Goal: Task Accomplishment & Management: Use online tool/utility

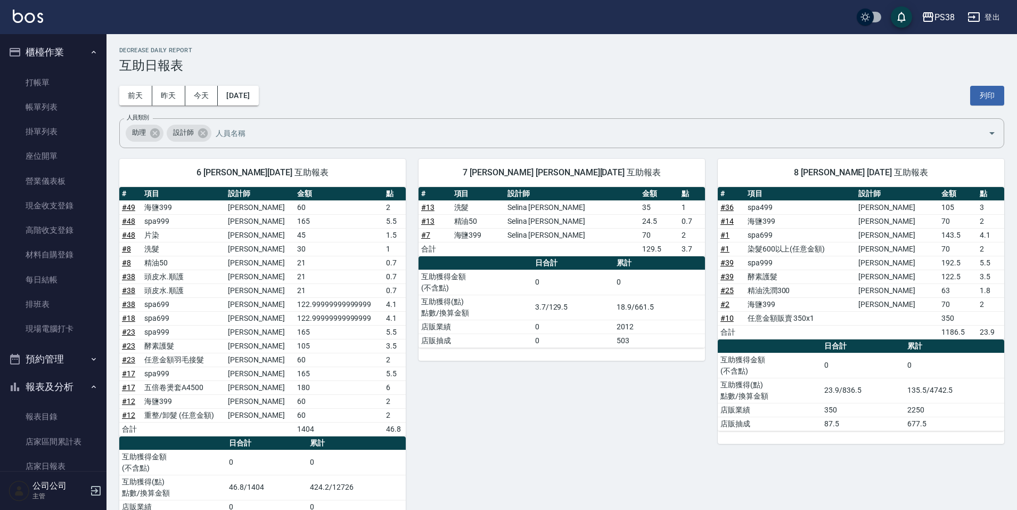
scroll to position [160, 0]
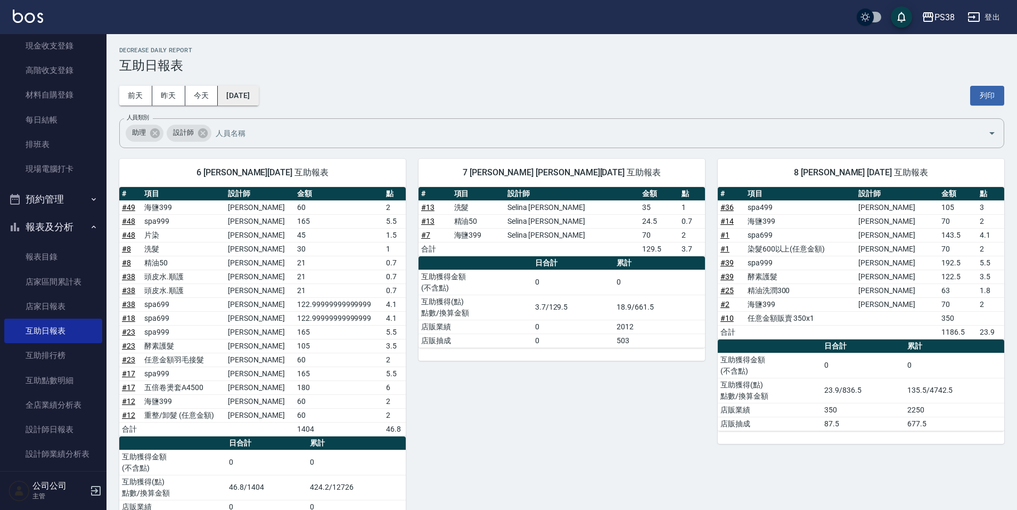
click at [252, 94] on button "[DATE]" at bounding box center [238, 96] width 40 height 20
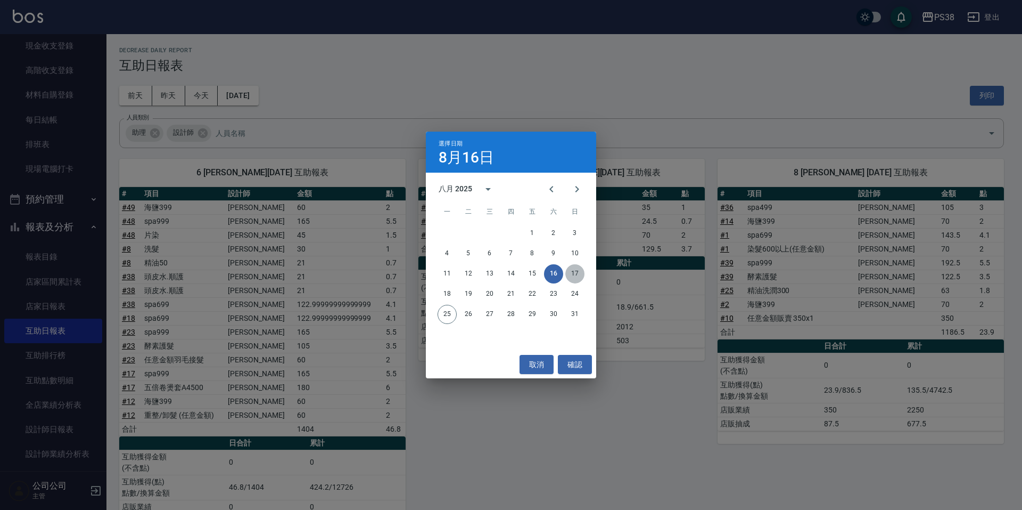
click at [566, 272] on button "17" at bounding box center [574, 273] width 19 height 19
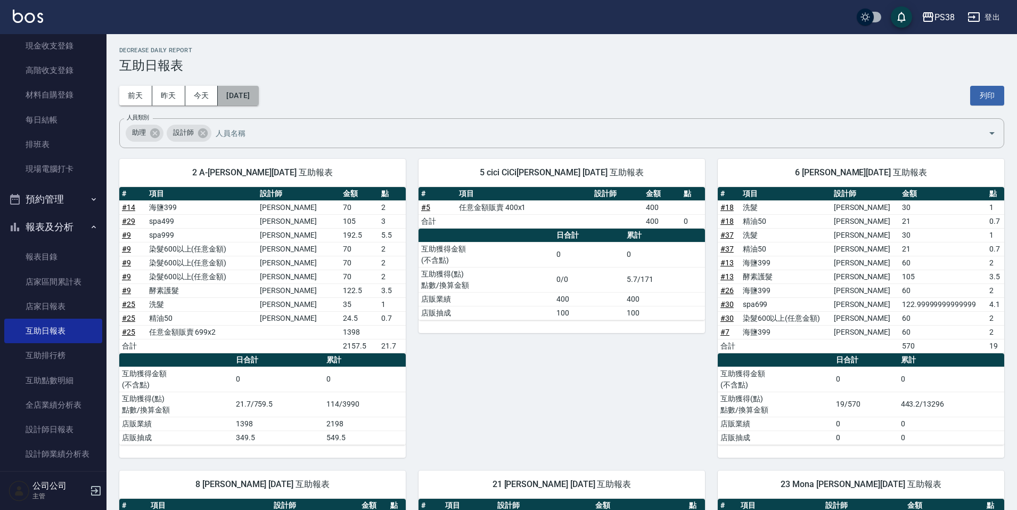
click at [257, 102] on button "[DATE]" at bounding box center [238, 96] width 40 height 20
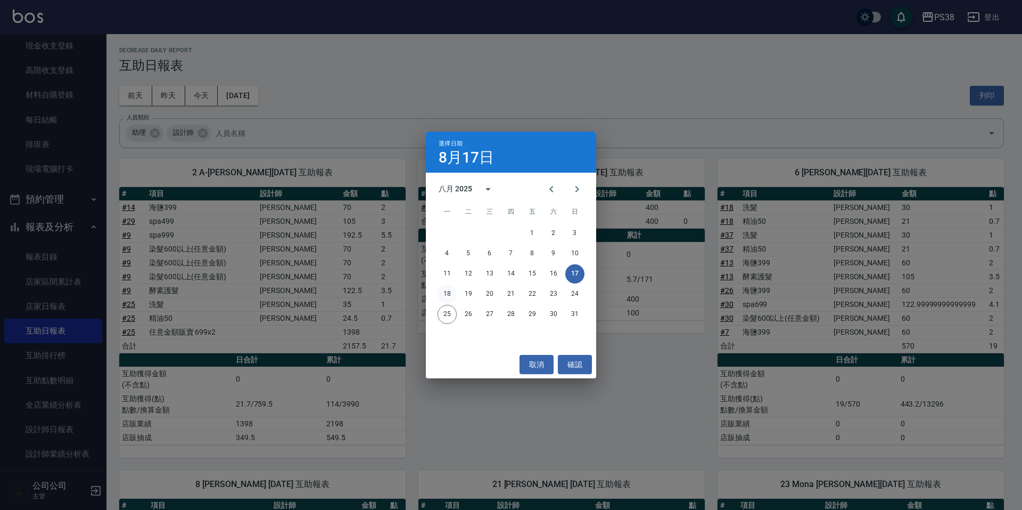
click at [446, 291] on button "18" at bounding box center [447, 293] width 19 height 19
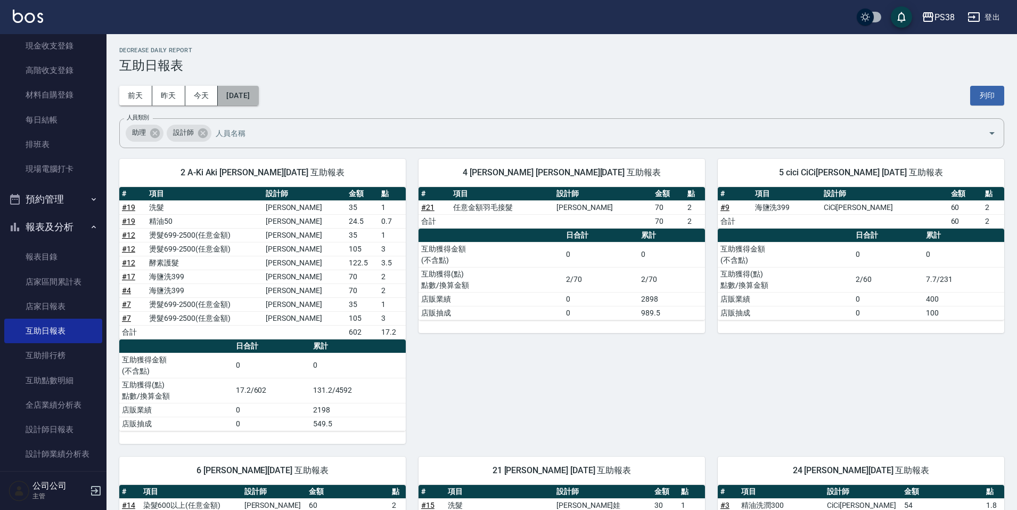
click at [252, 96] on button "[DATE]" at bounding box center [238, 96] width 40 height 20
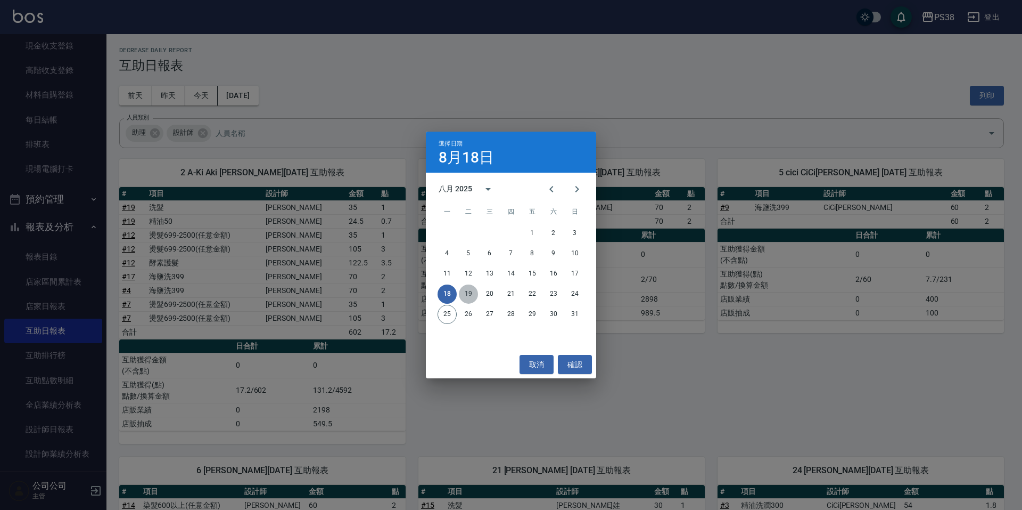
click at [465, 293] on button "19" at bounding box center [468, 293] width 19 height 19
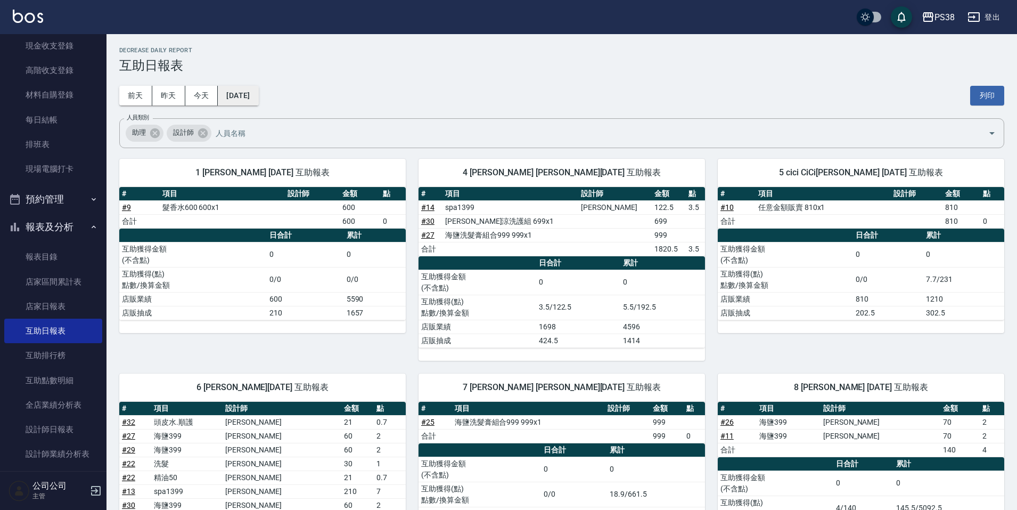
click at [258, 92] on button "[DATE]" at bounding box center [238, 96] width 40 height 20
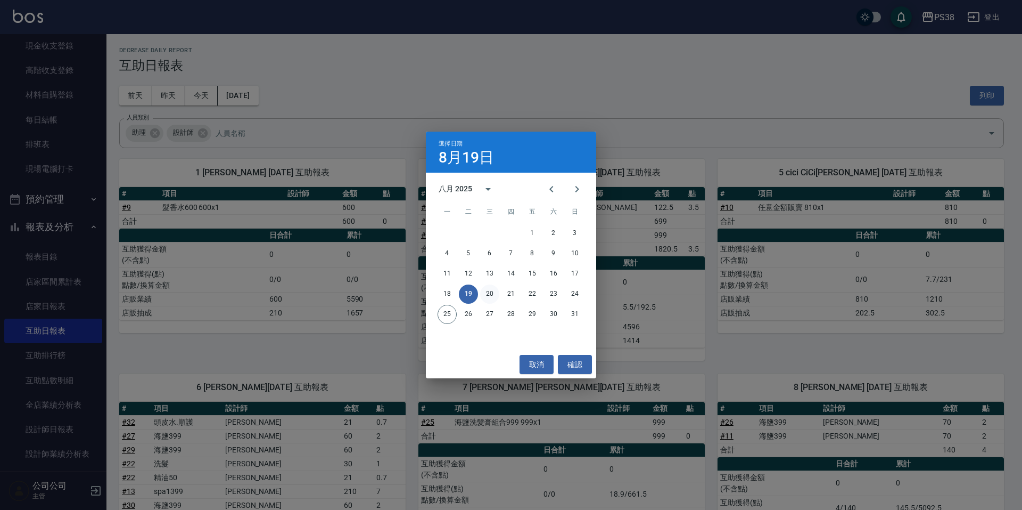
click at [486, 296] on button "20" at bounding box center [489, 293] width 19 height 19
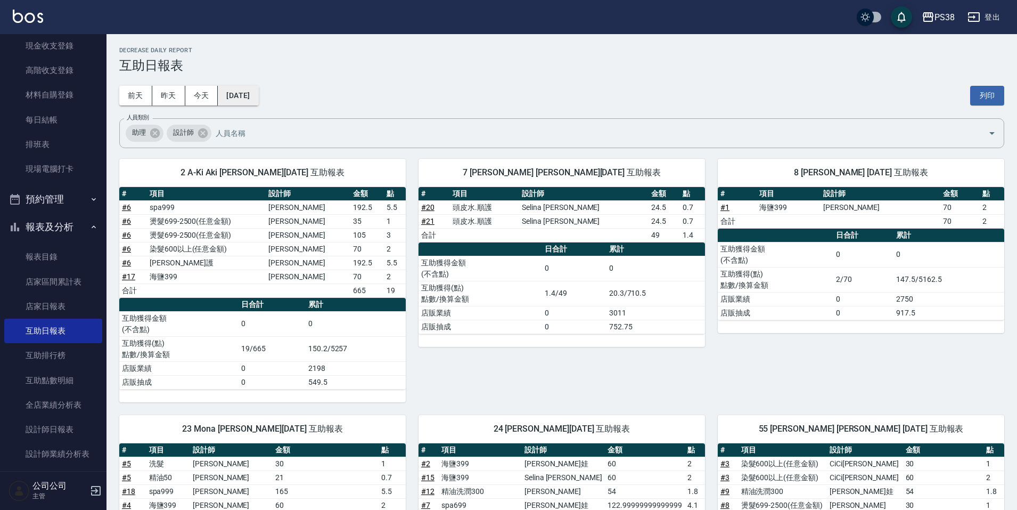
click at [255, 101] on button "[DATE]" at bounding box center [238, 96] width 40 height 20
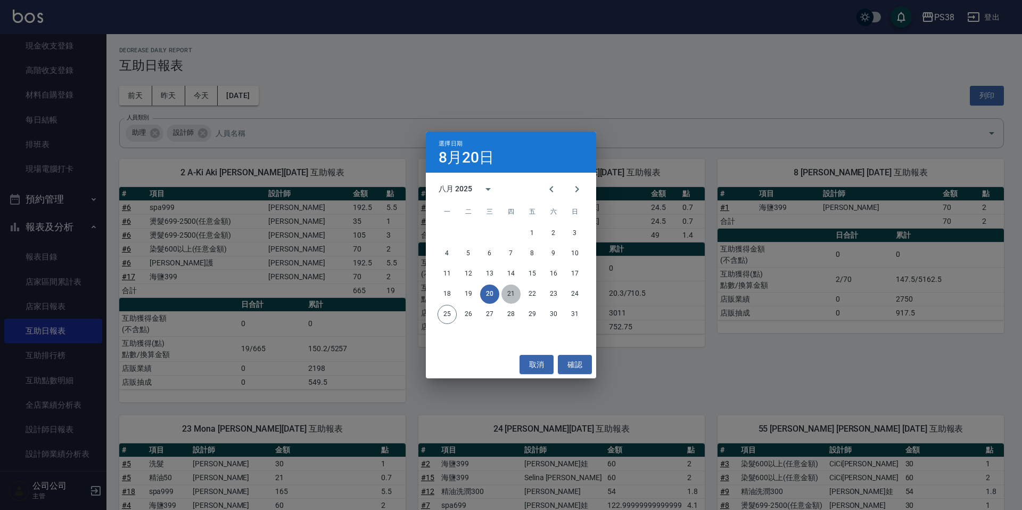
click at [512, 293] on button "21" at bounding box center [511, 293] width 19 height 19
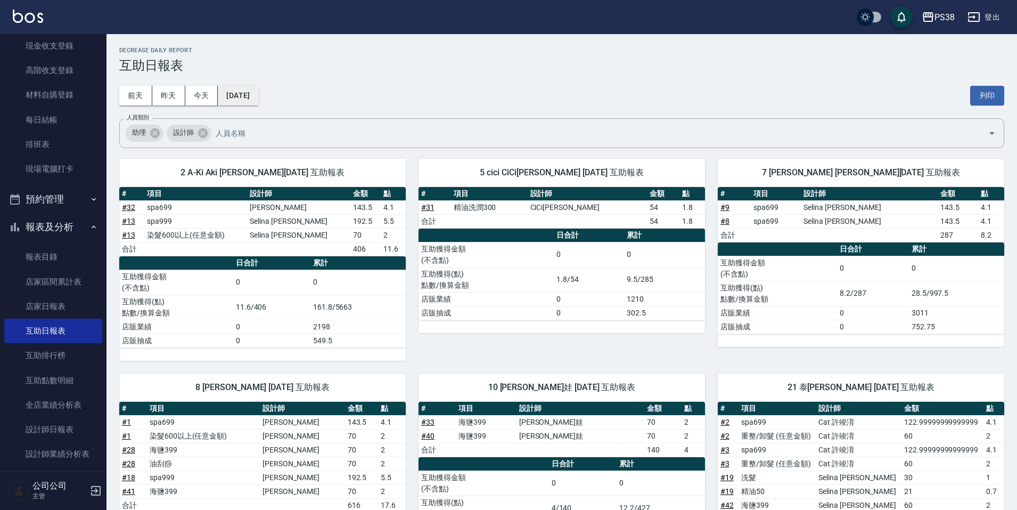
click at [258, 103] on button "[DATE]" at bounding box center [238, 96] width 40 height 20
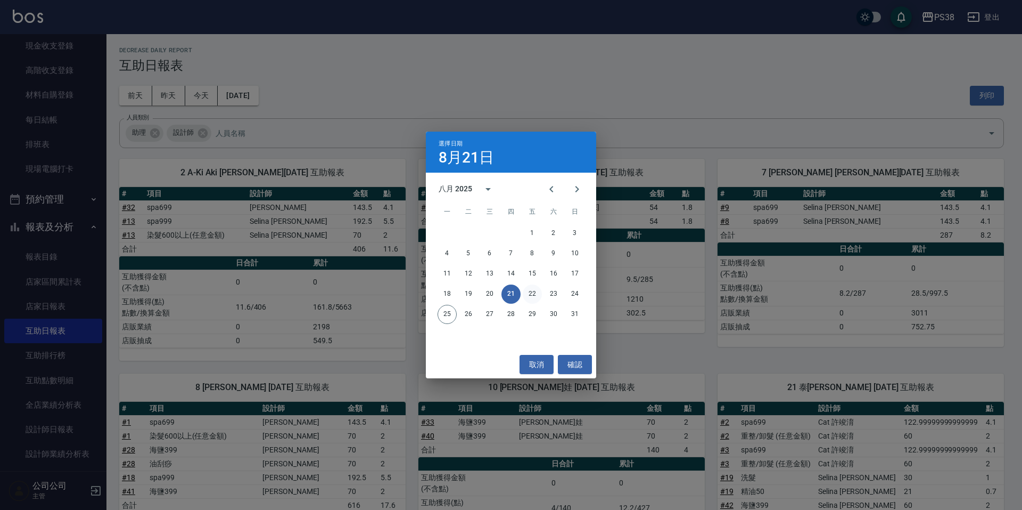
click at [531, 298] on button "22" at bounding box center [532, 293] width 19 height 19
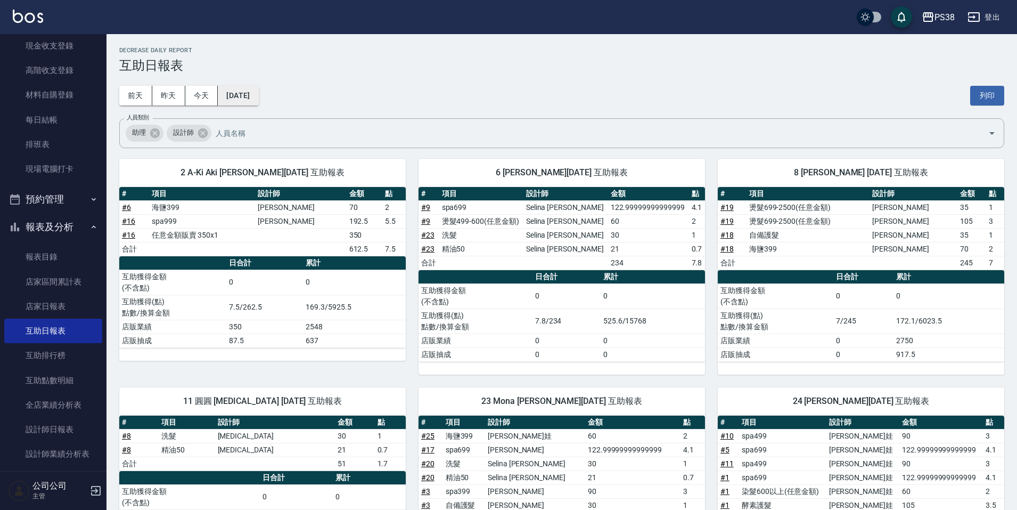
click at [258, 104] on button "[DATE]" at bounding box center [238, 96] width 40 height 20
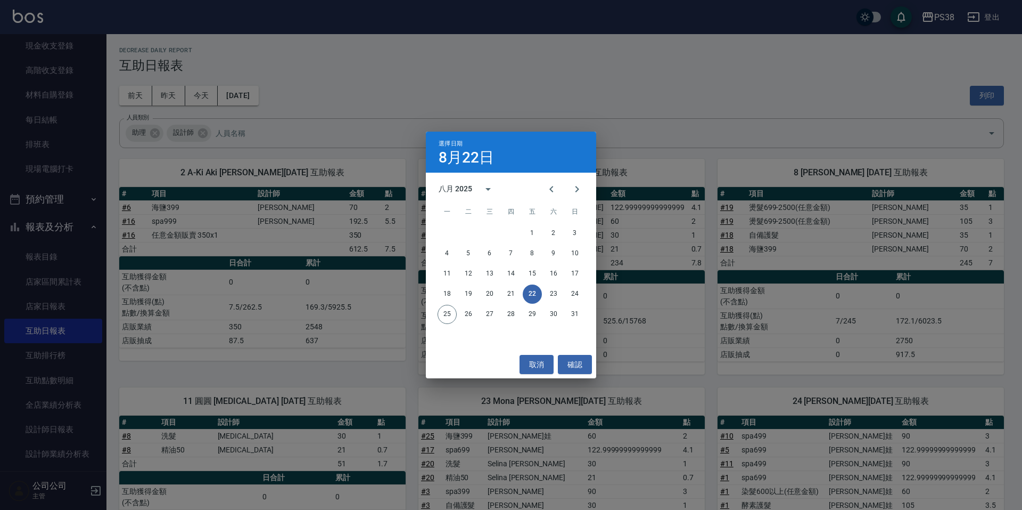
click at [258, 103] on div "選擇日期 [DATE] 八月 2025 一 二 三 四 五 六 日 1 2 3 4 5 6 7 8 9 10 11 12 13 14 15 16 17 18 …" at bounding box center [511, 255] width 1022 height 510
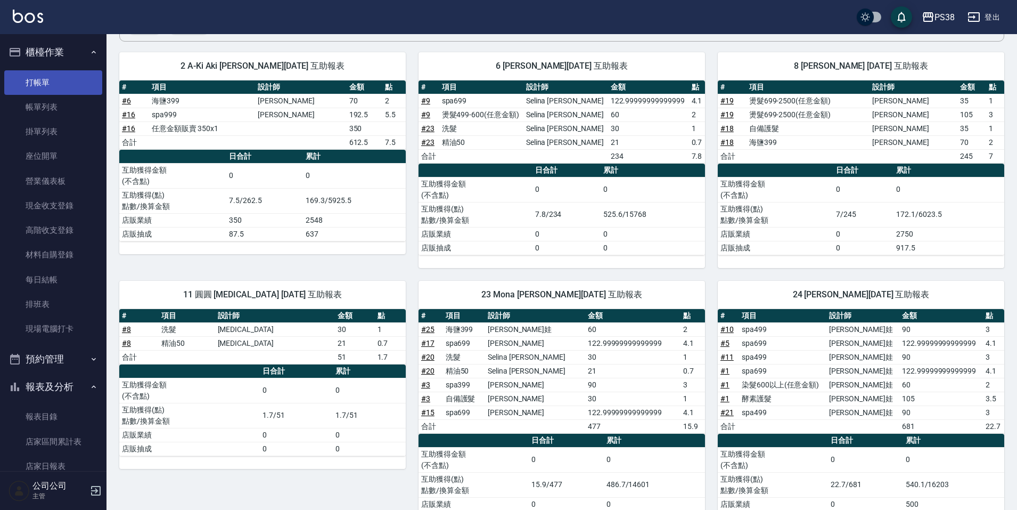
click at [43, 83] on link "打帳單" at bounding box center [53, 82] width 98 height 24
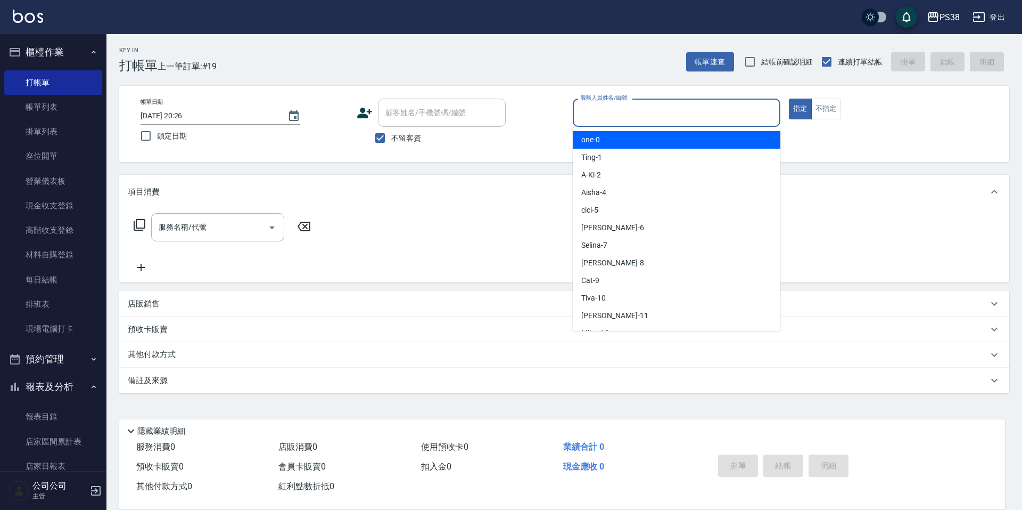
click at [631, 121] on input "服務人員姓名/編號" at bounding box center [677, 112] width 198 height 19
type input "Aisha-4"
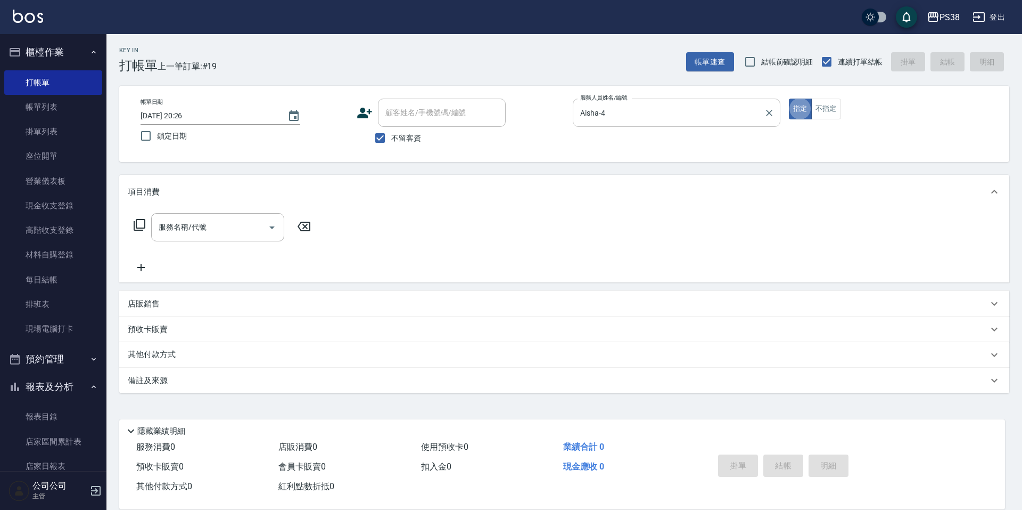
type button "true"
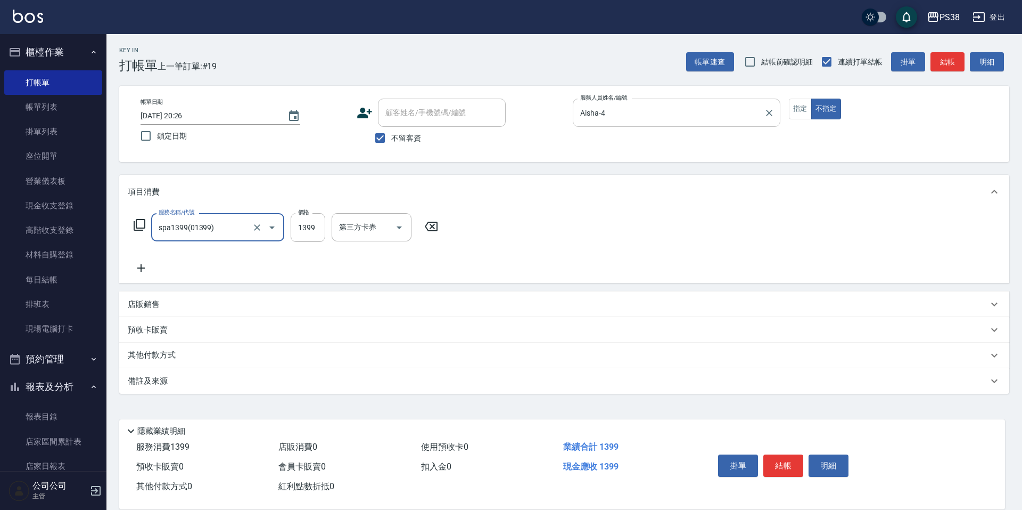
type input "spa1399(01399)"
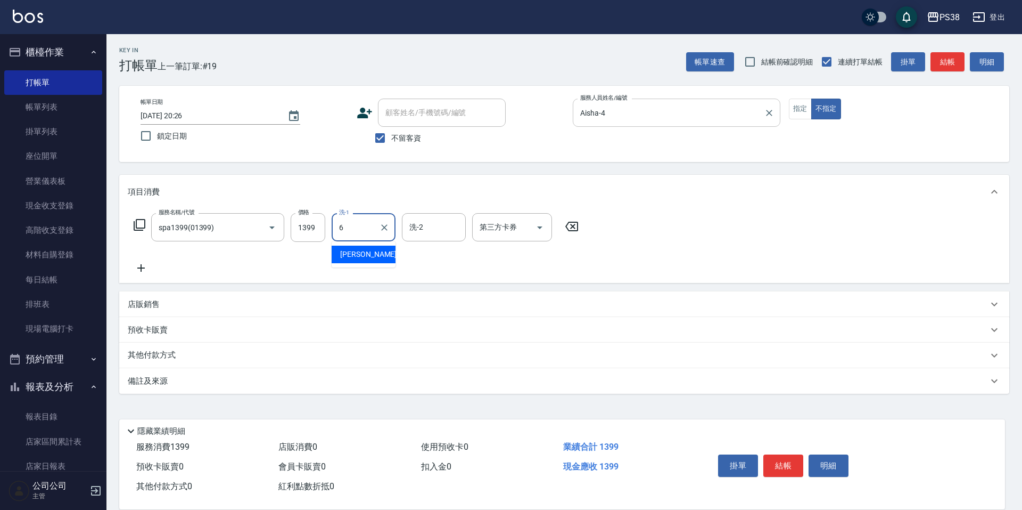
type input "[PERSON_NAME]-6"
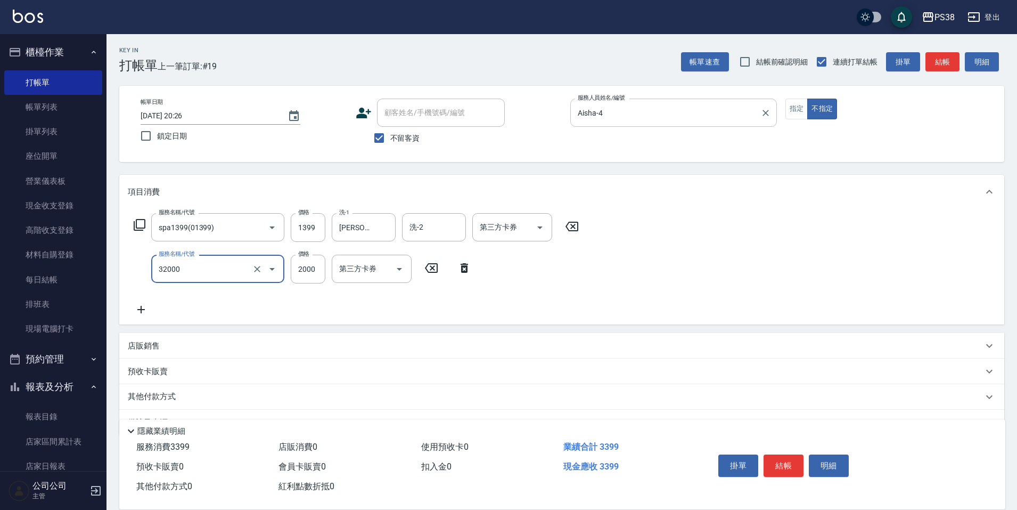
type input "極光([PERSON_NAME])護髮(32000)"
type input "1800"
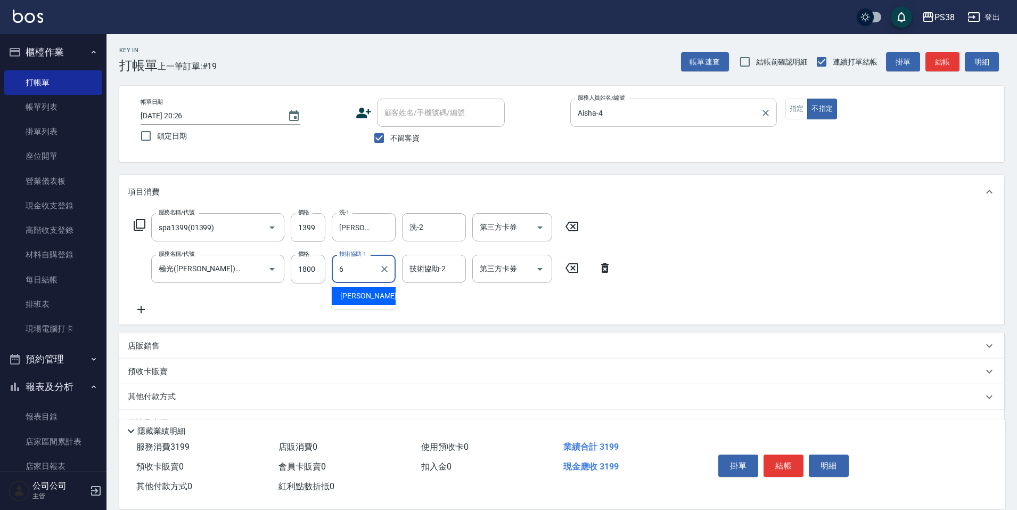
type input "[PERSON_NAME]-6"
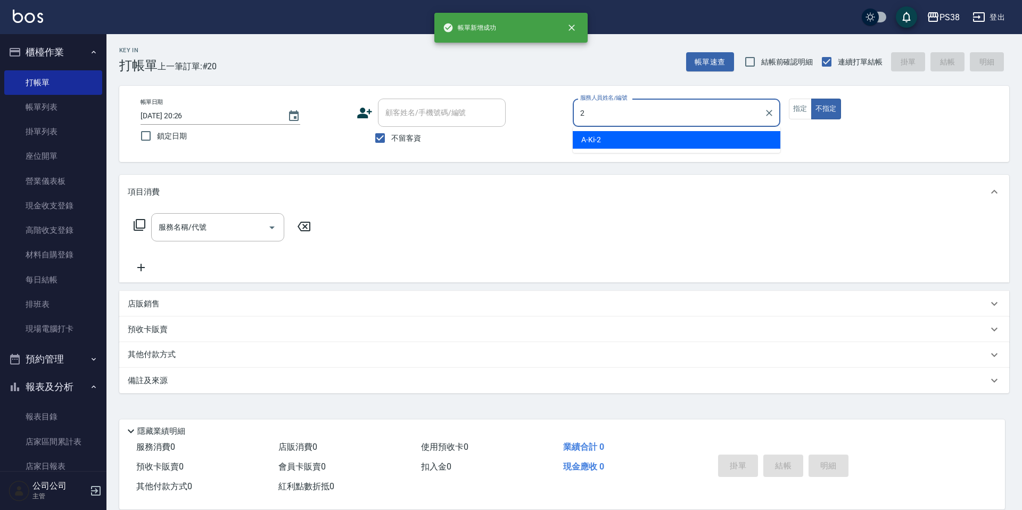
type input "A-Ki-2"
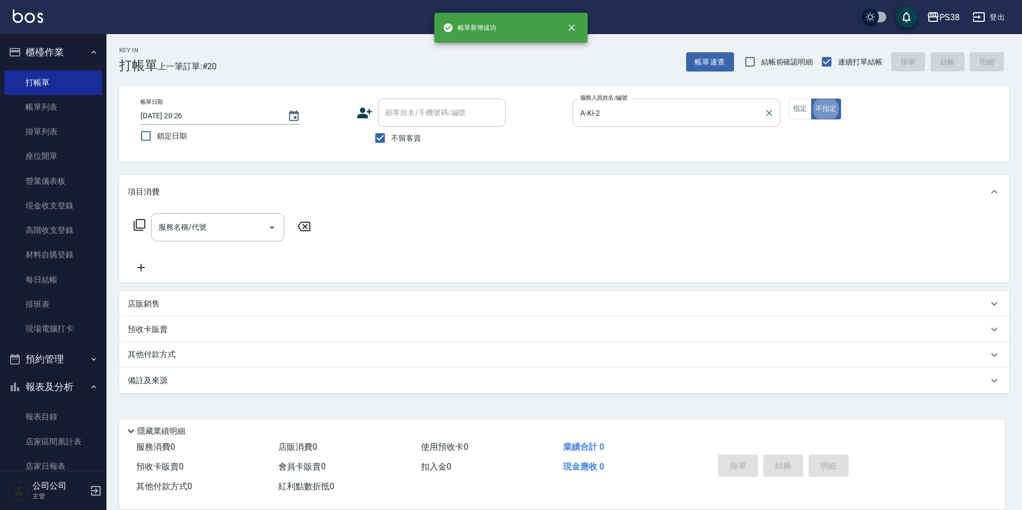
type button "false"
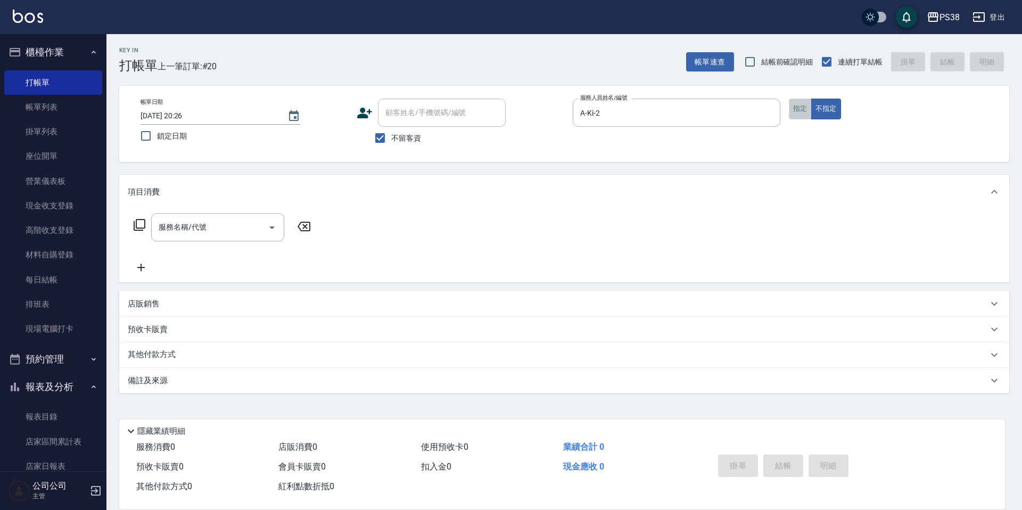
click at [807, 110] on button "指定" at bounding box center [800, 109] width 23 height 21
click at [211, 216] on div "服務名稱/代號" at bounding box center [217, 227] width 133 height 28
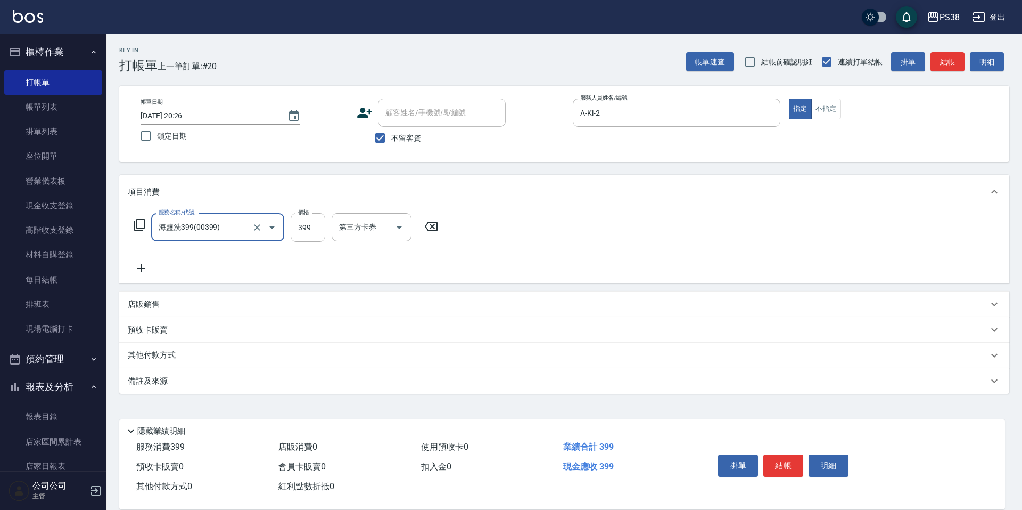
type input "海鹽洗399(00399)"
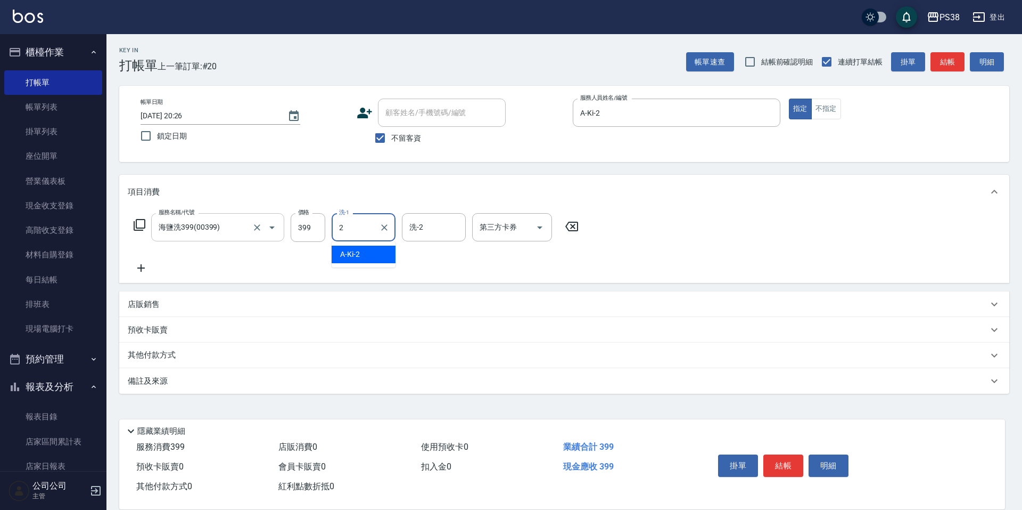
type input "A-Ki-2"
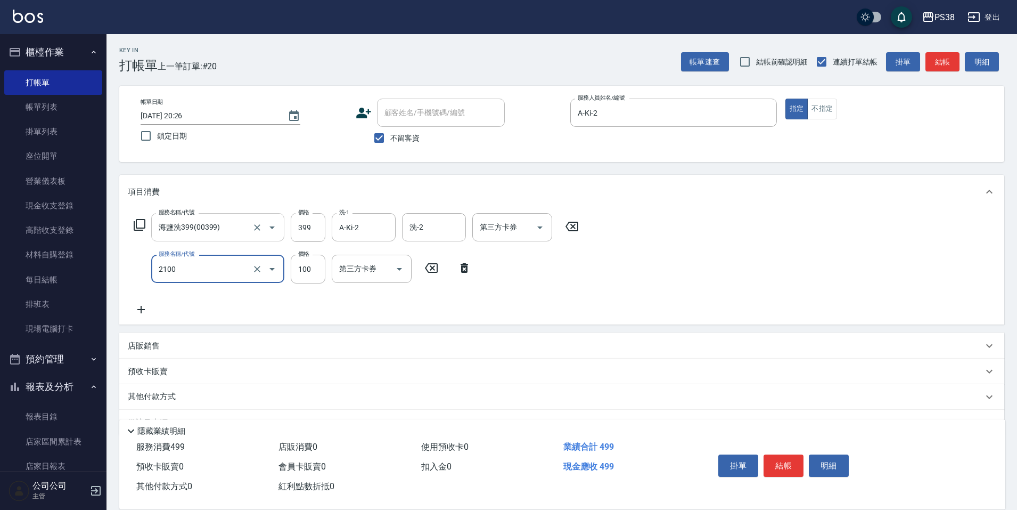
type input "剪髮與造型(任意金額)(2100)"
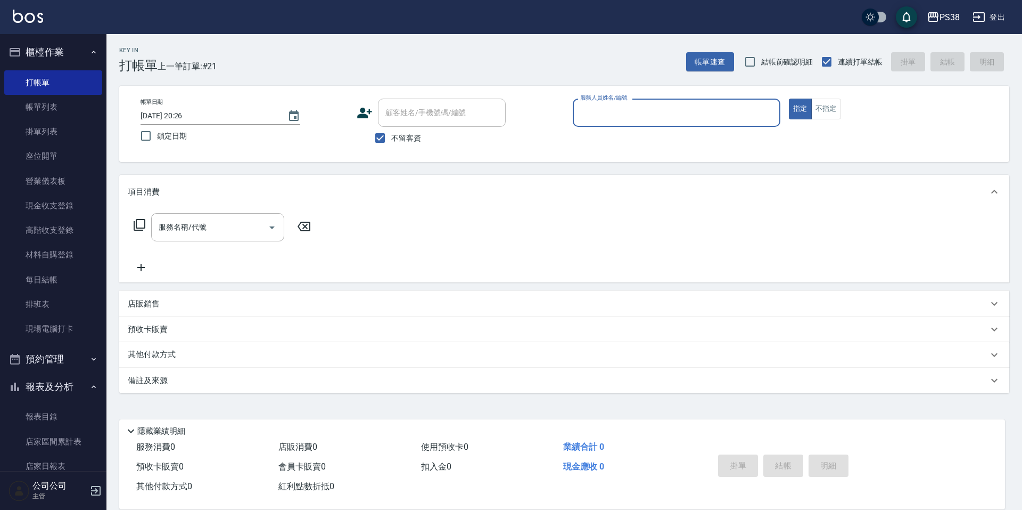
type input "0"
